Goal: Book appointment/travel/reservation

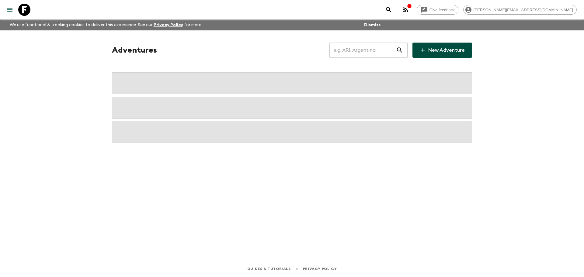
click at [375, 49] on input "text" at bounding box center [363, 50] width 67 height 17
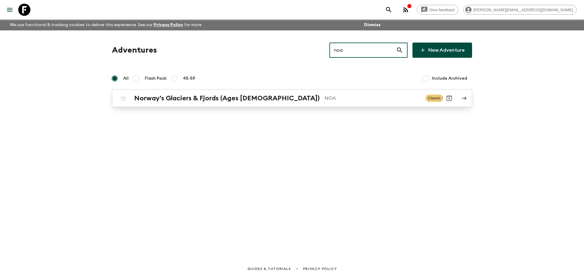
type input "noa"
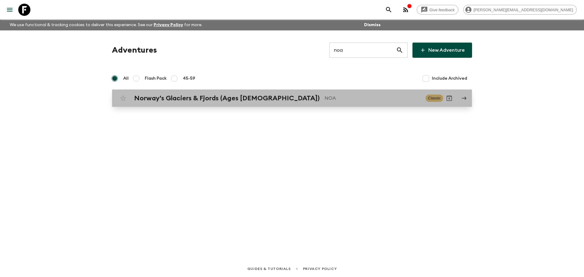
click at [325, 101] on p "NOA" at bounding box center [373, 98] width 96 height 7
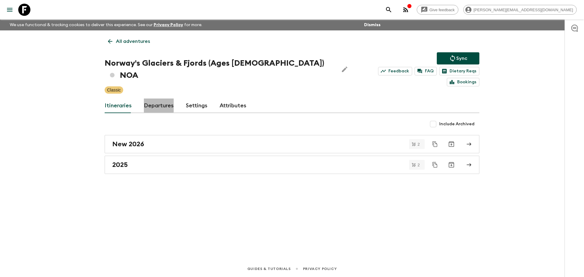
click at [154, 99] on link "Departures" at bounding box center [159, 106] width 30 height 15
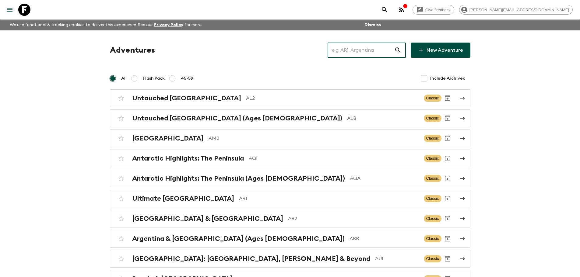
click at [383, 51] on input "text" at bounding box center [361, 50] width 67 height 17
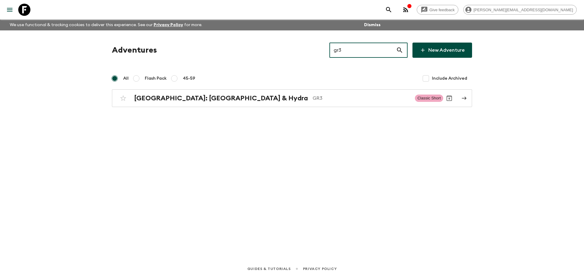
type input "gr3"
